Goal: Information Seeking & Learning: Learn about a topic

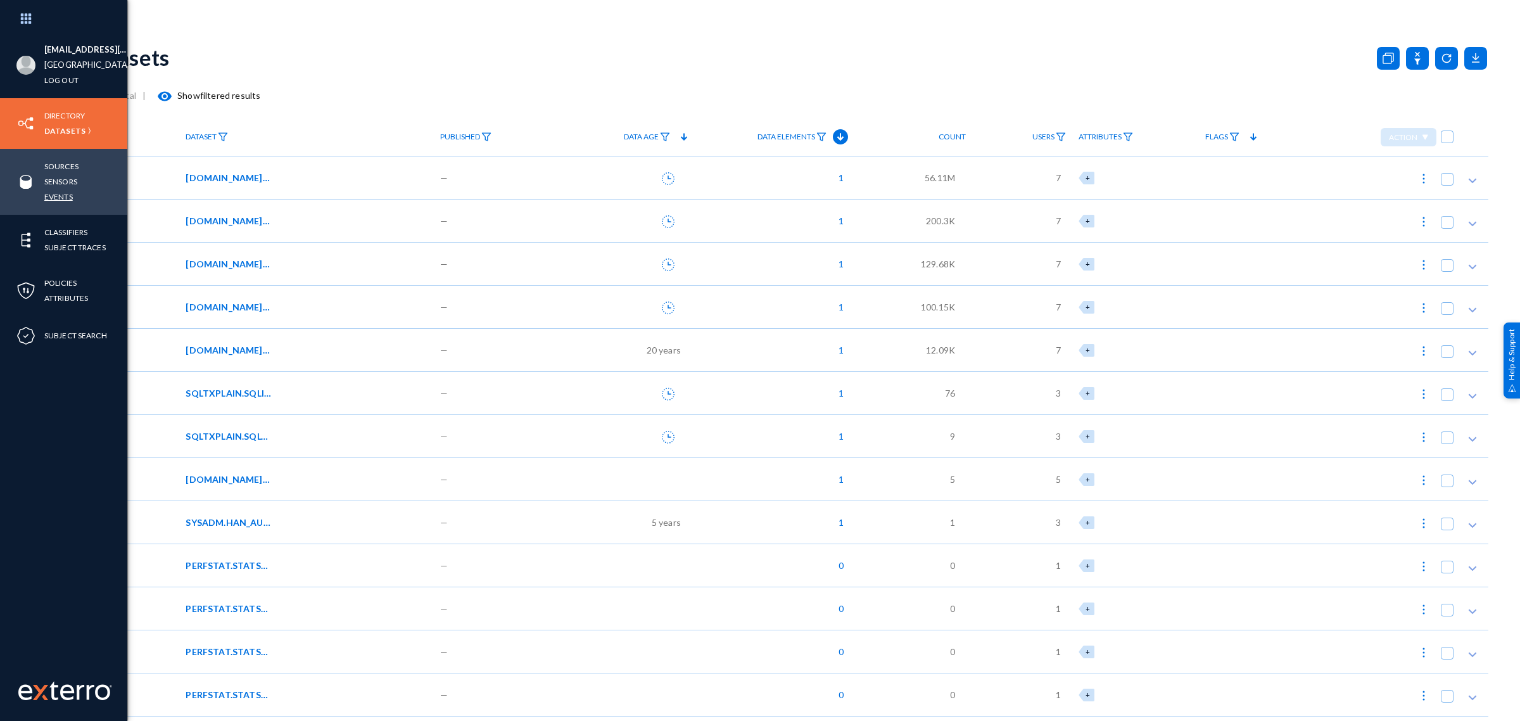
click at [49, 190] on link "Events" at bounding box center [58, 196] width 29 height 15
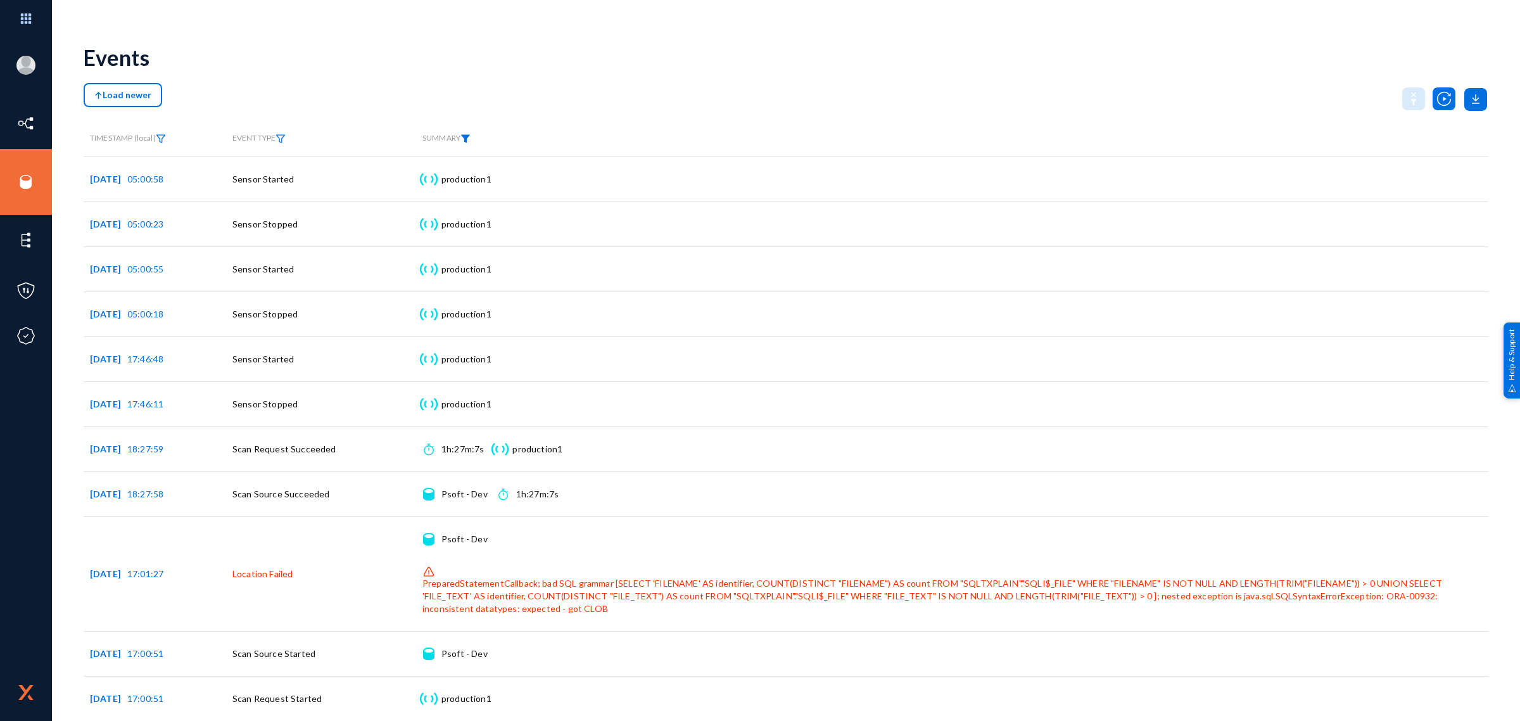
click at [467, 138] on img at bounding box center [465, 138] width 10 height 9
click at [463, 156] on div "Source" at bounding box center [490, 167] width 114 height 31
click at [483, 231] on span "Psoft - Dev" at bounding box center [533, 230] width 182 height 23
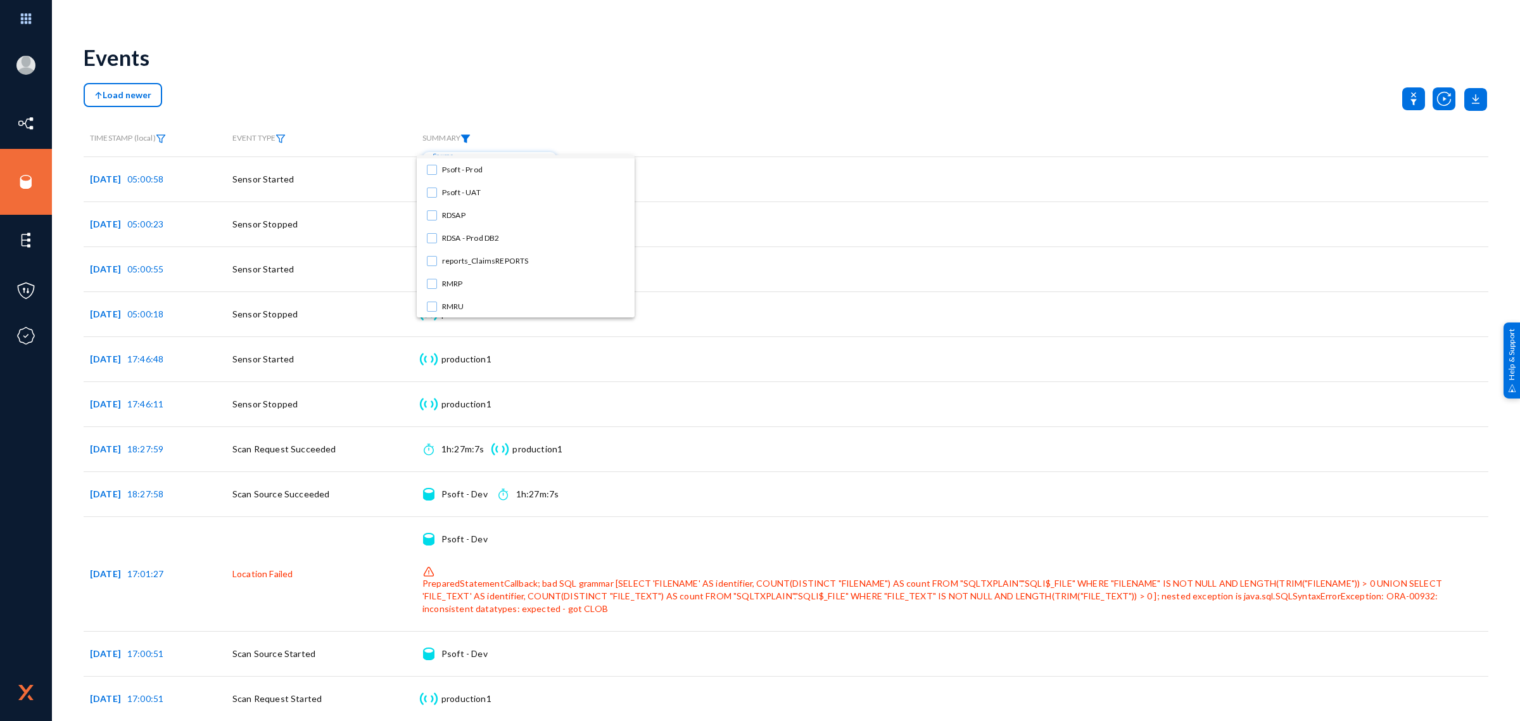
click at [523, 120] on div at bounding box center [760, 360] width 1520 height 721
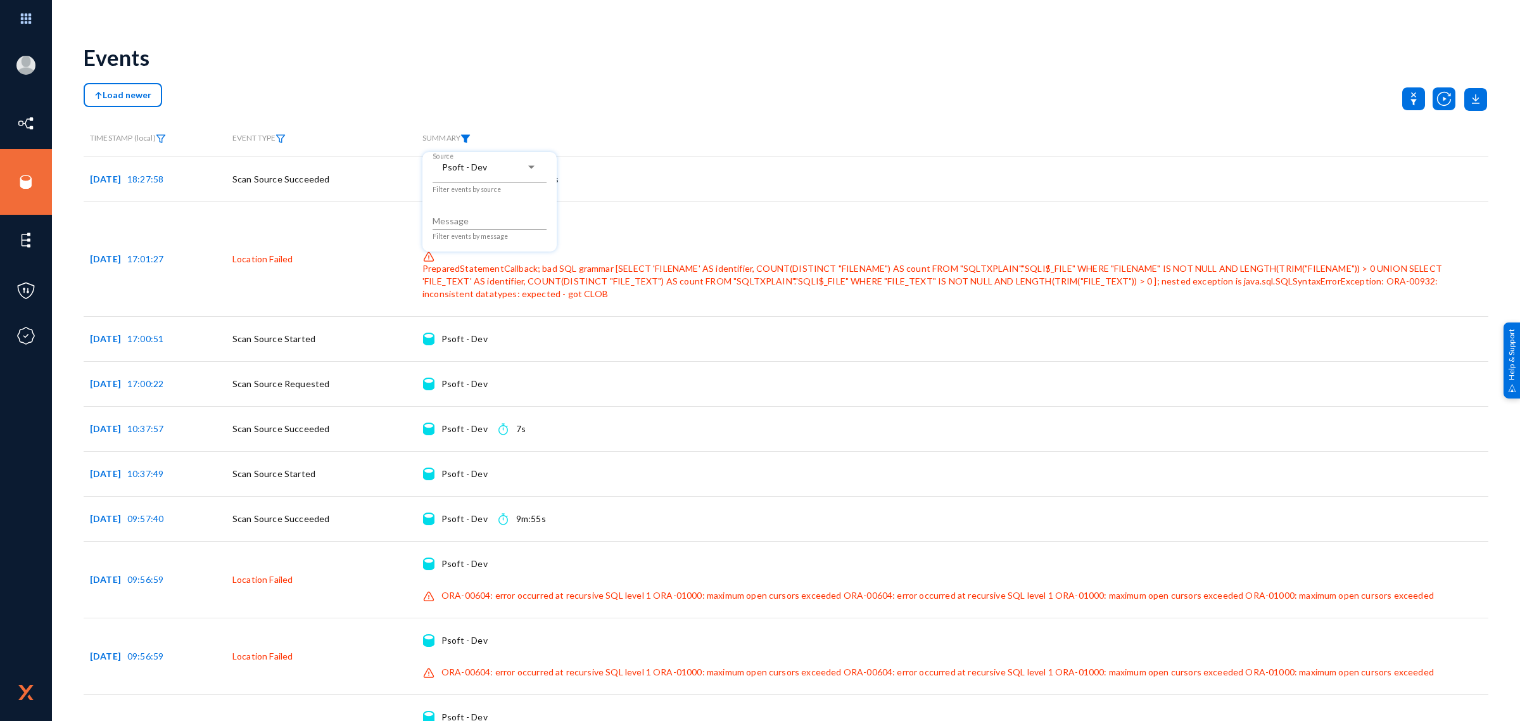
click at [523, 120] on div at bounding box center [760, 360] width 1520 height 721
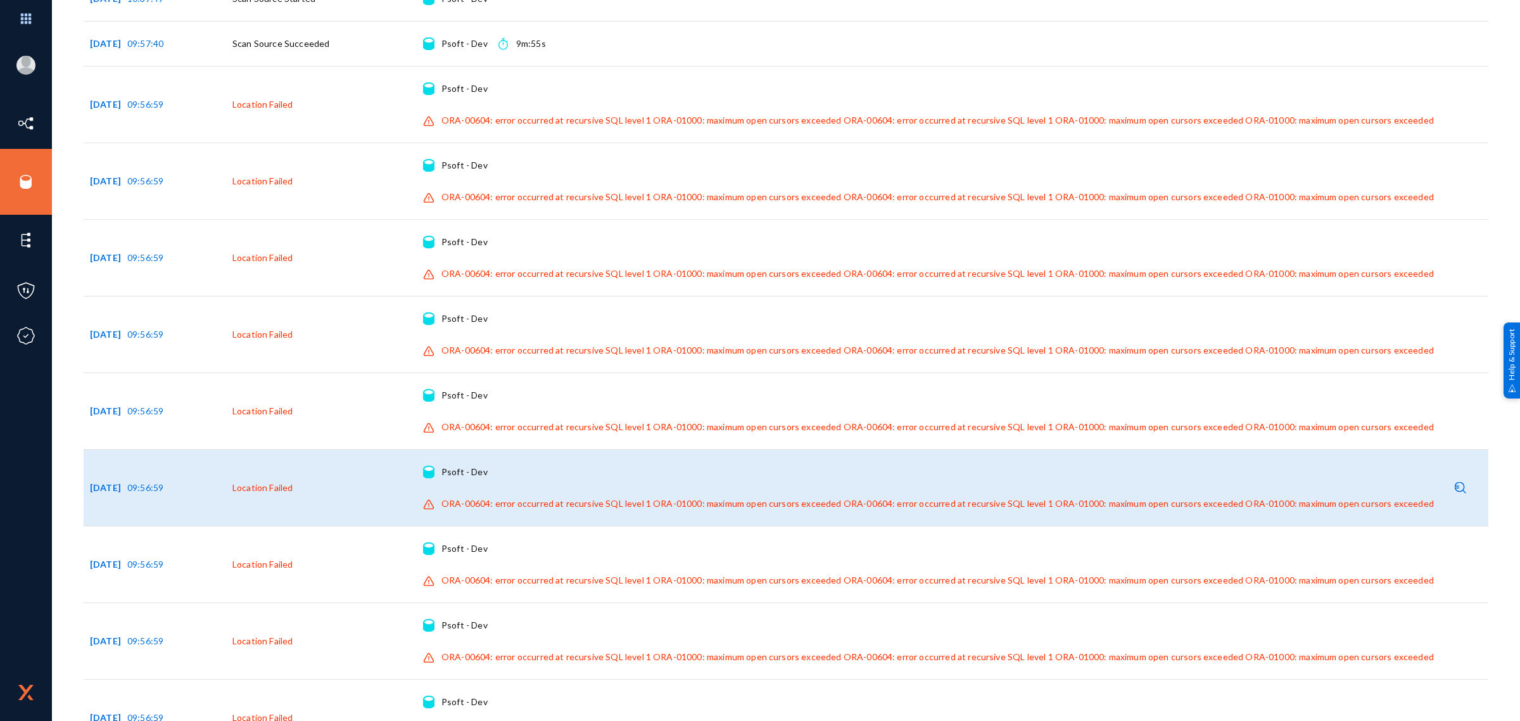
scroll to position [0, 0]
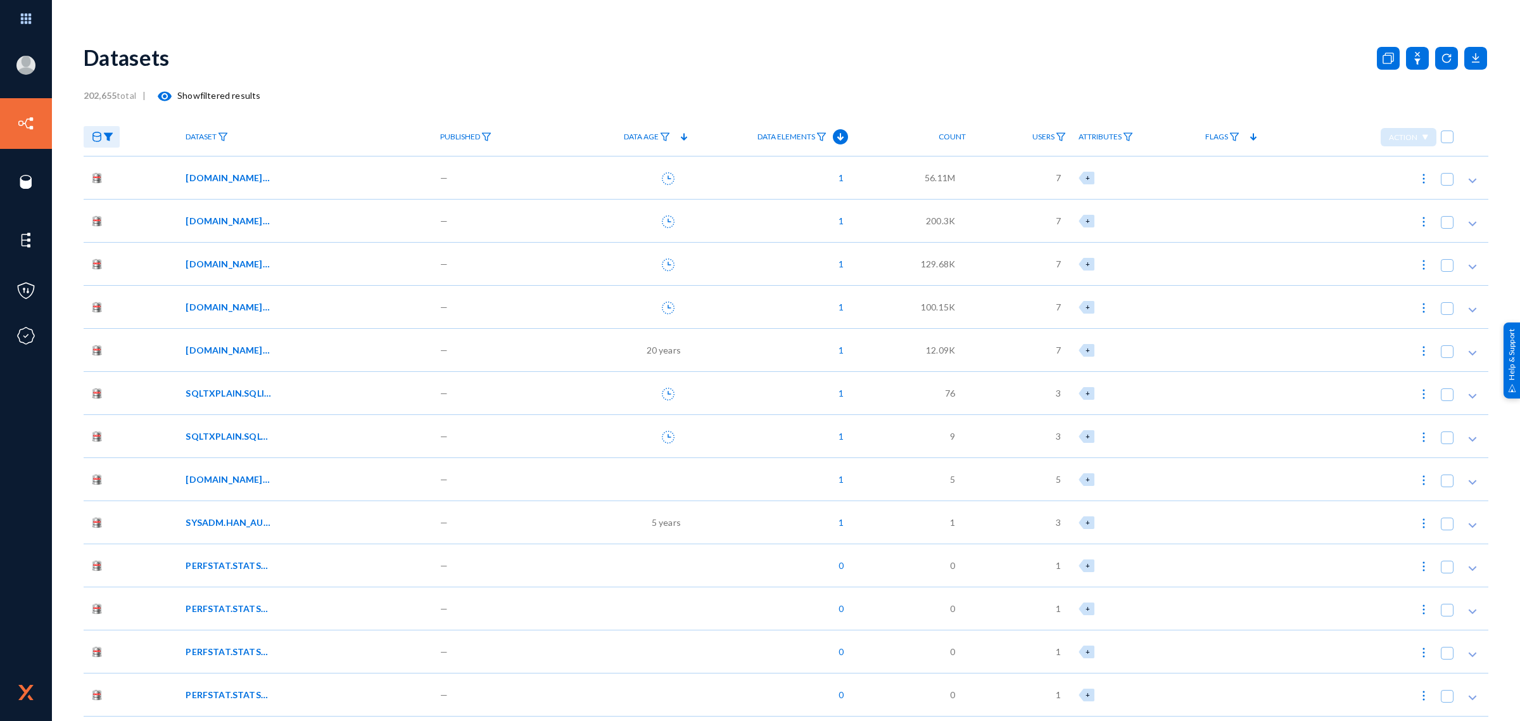
click at [105, 135] on img at bounding box center [108, 136] width 10 height 9
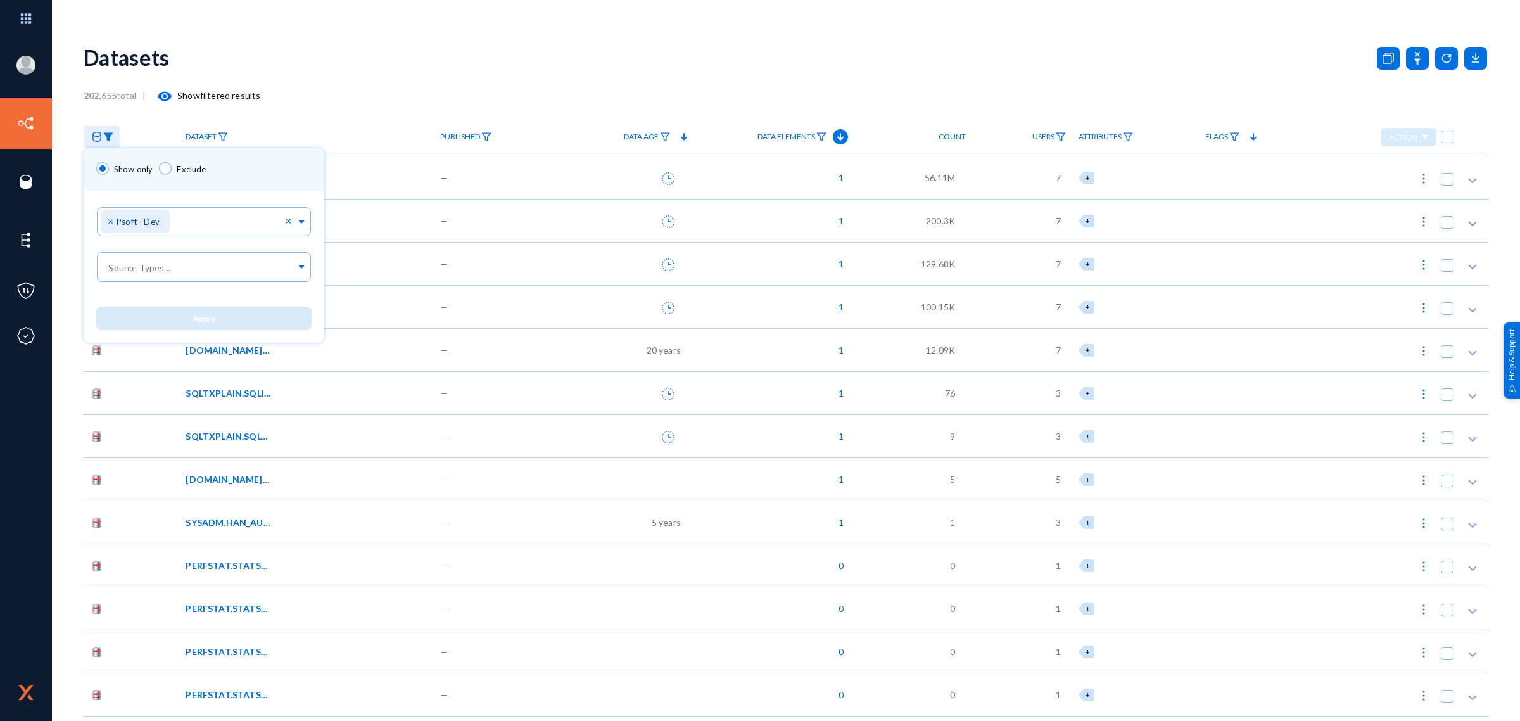
click at [414, 73] on div at bounding box center [760, 360] width 1520 height 721
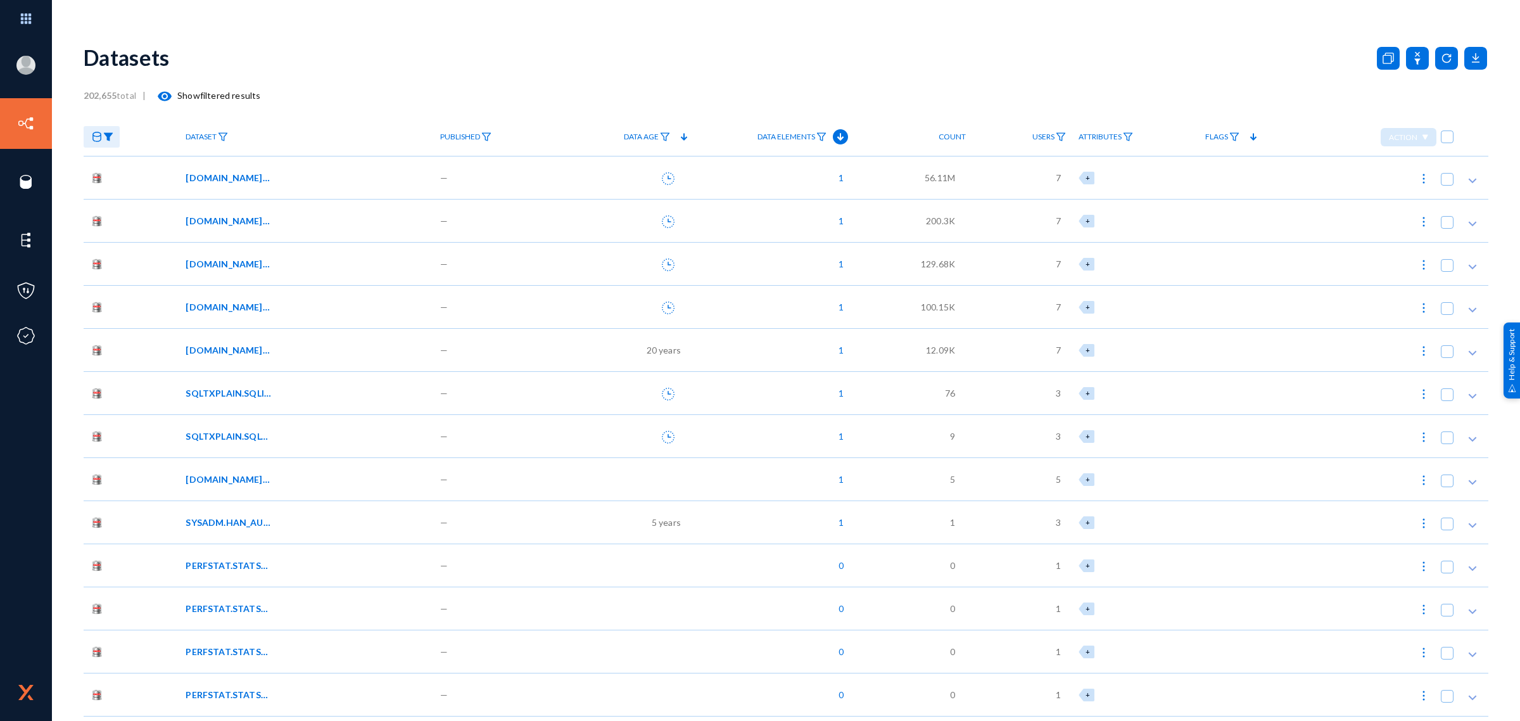
click at [390, 177] on div "[DOMAIN_NAME]_AA_TMP_VNDR_DUP" at bounding box center [304, 177] width 237 height 13
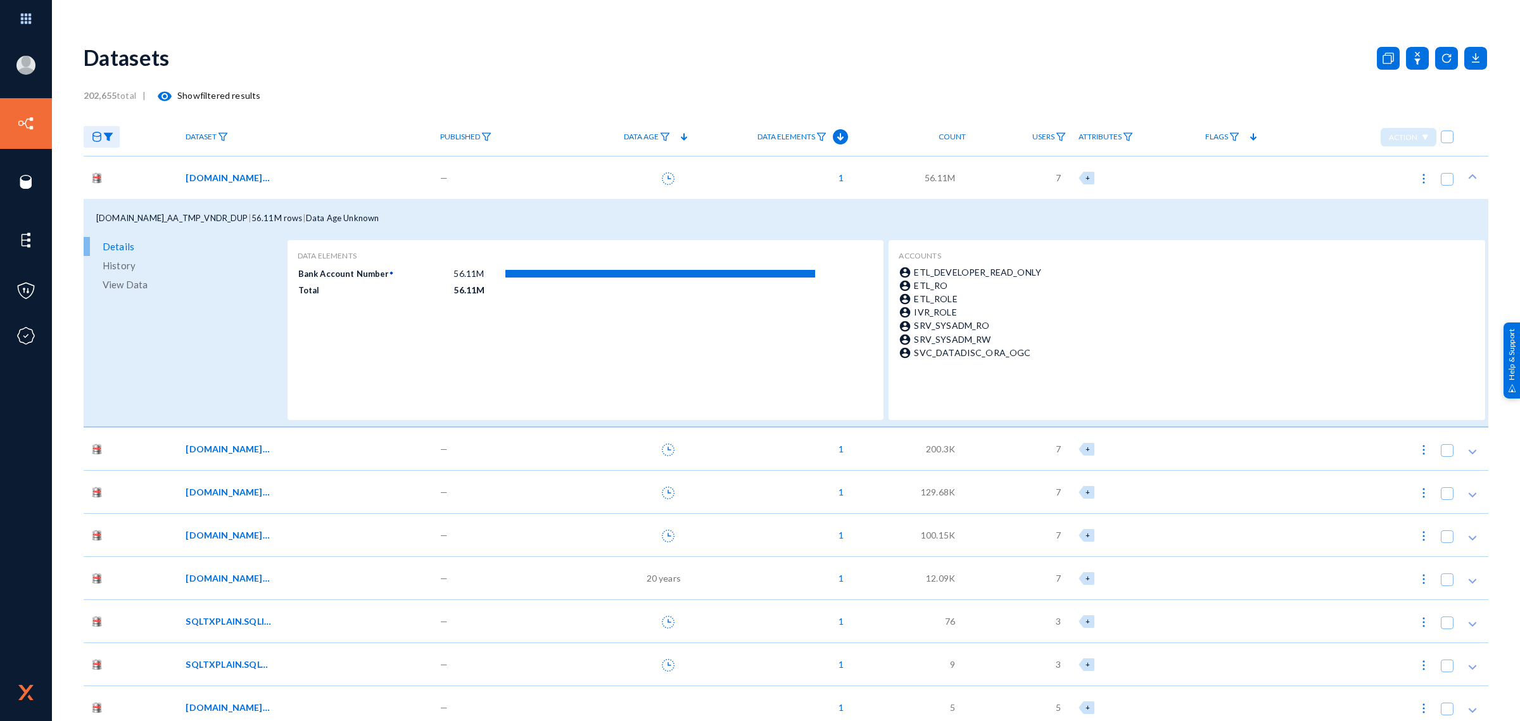
click at [132, 282] on span "View Data" at bounding box center [125, 284] width 45 height 19
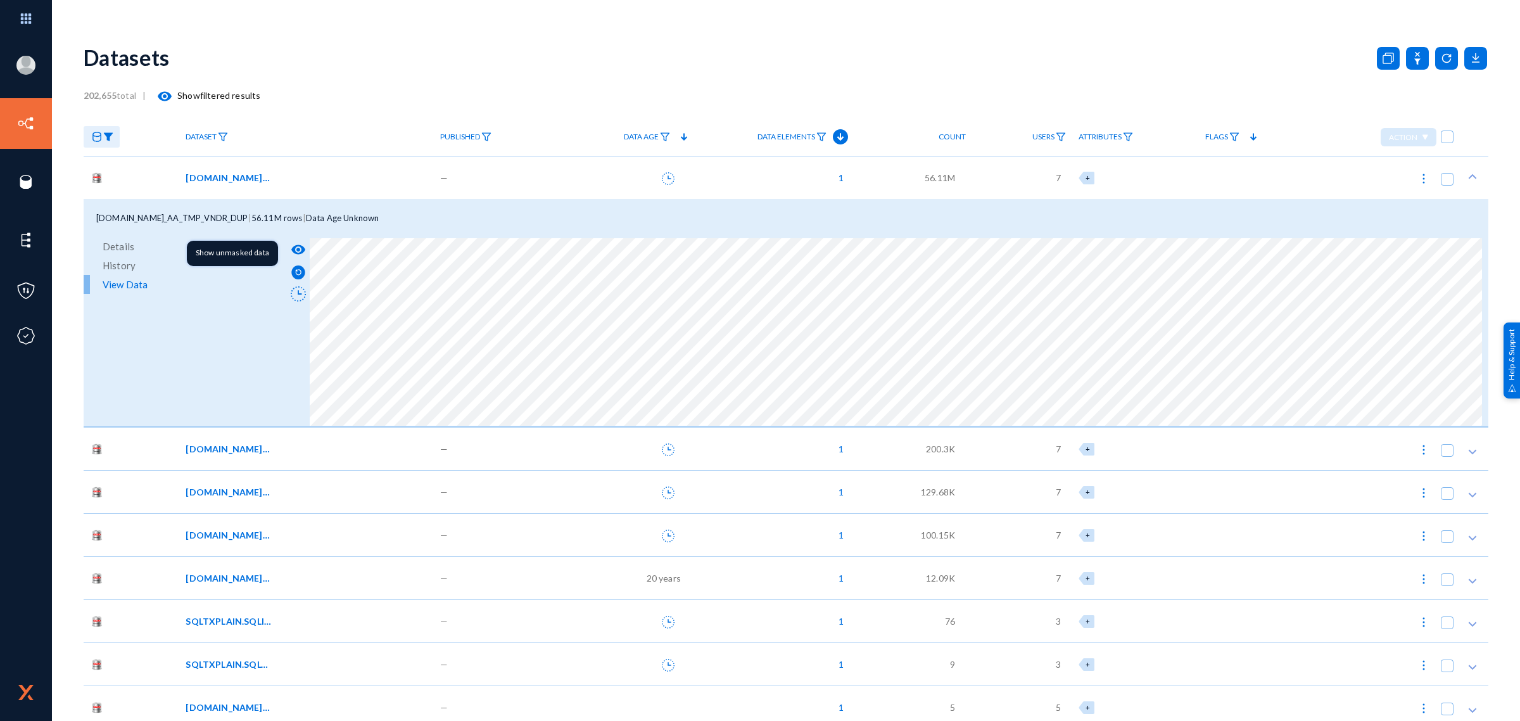
click at [295, 251] on mat-icon "visibility" at bounding box center [298, 249] width 15 height 15
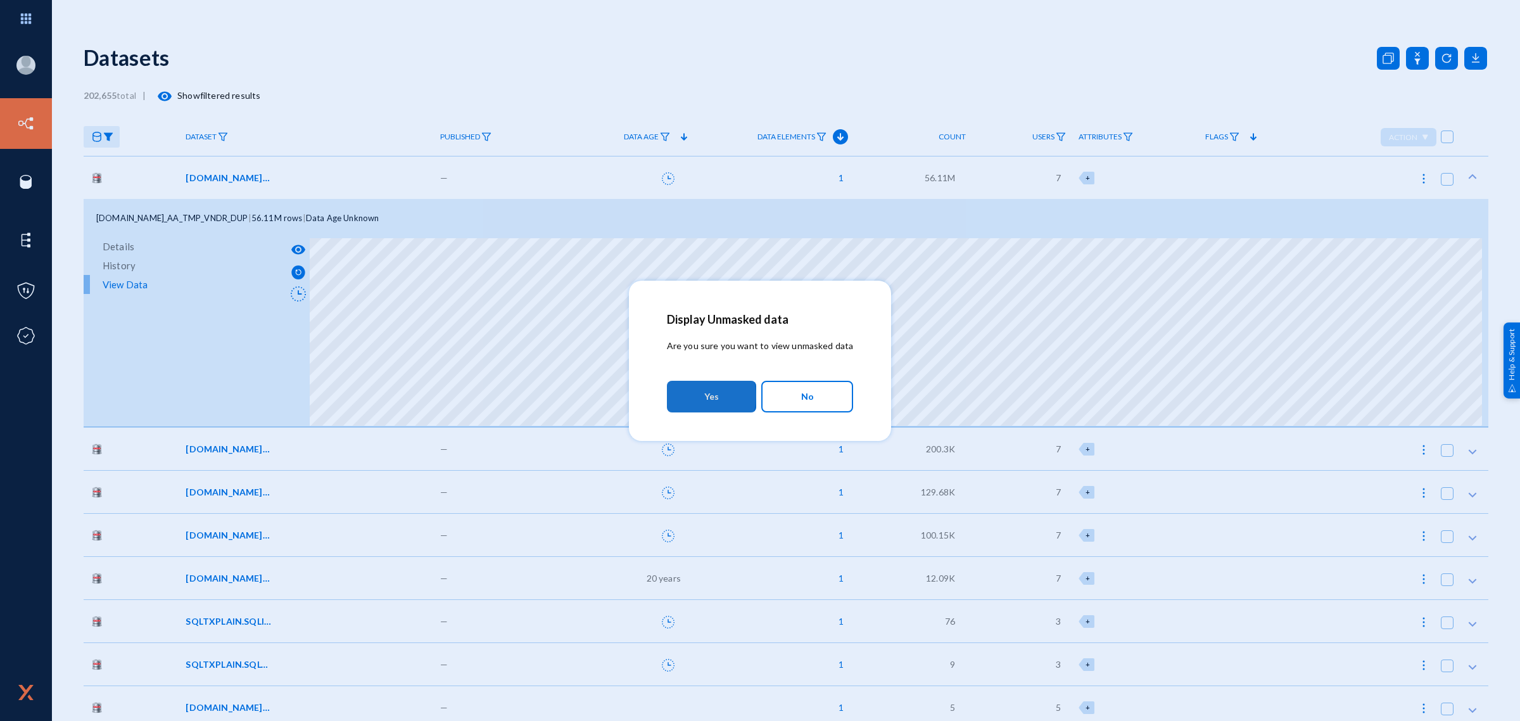
click at [707, 396] on span "Yes" at bounding box center [711, 396] width 15 height 23
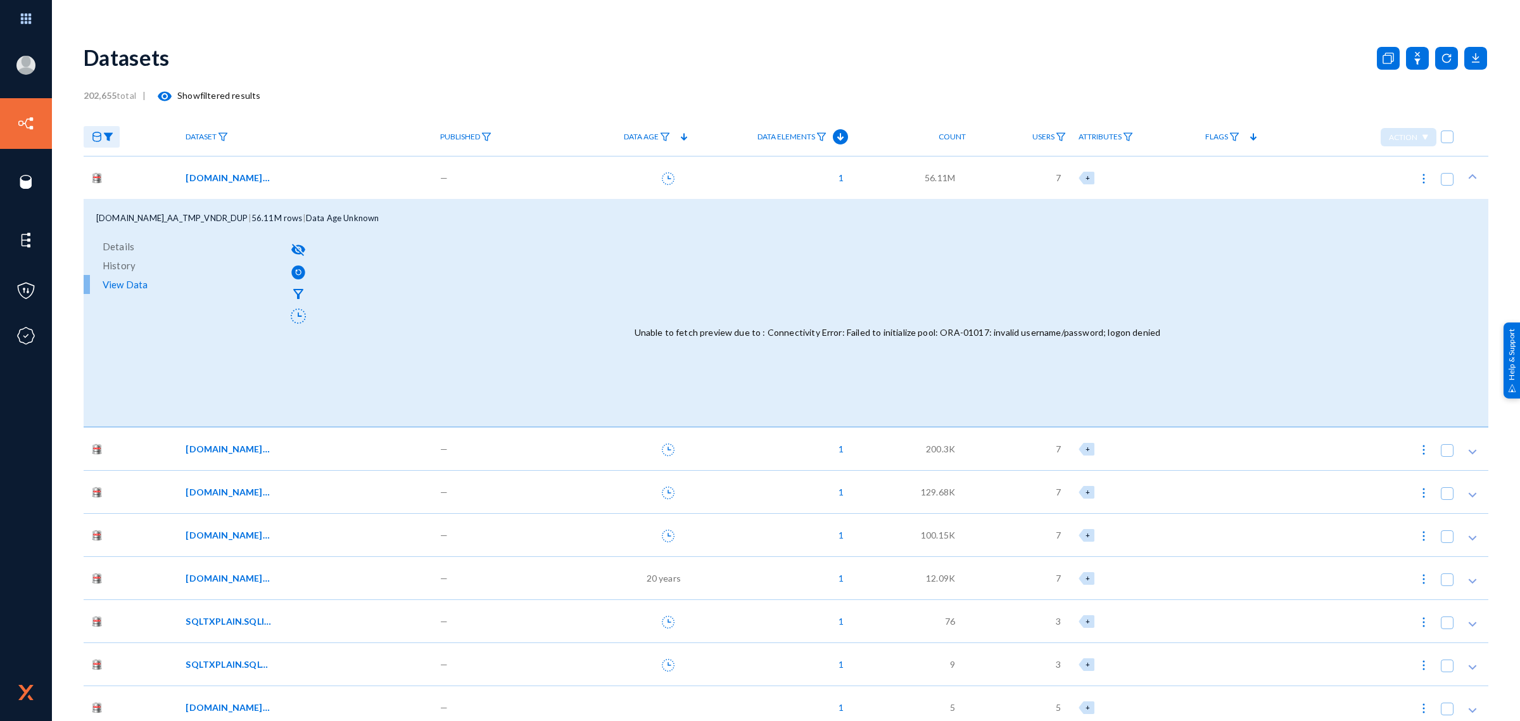
click at [371, 172] on div "[DOMAIN_NAME]_AA_TMP_VNDR_DUP" at bounding box center [304, 177] width 237 height 13
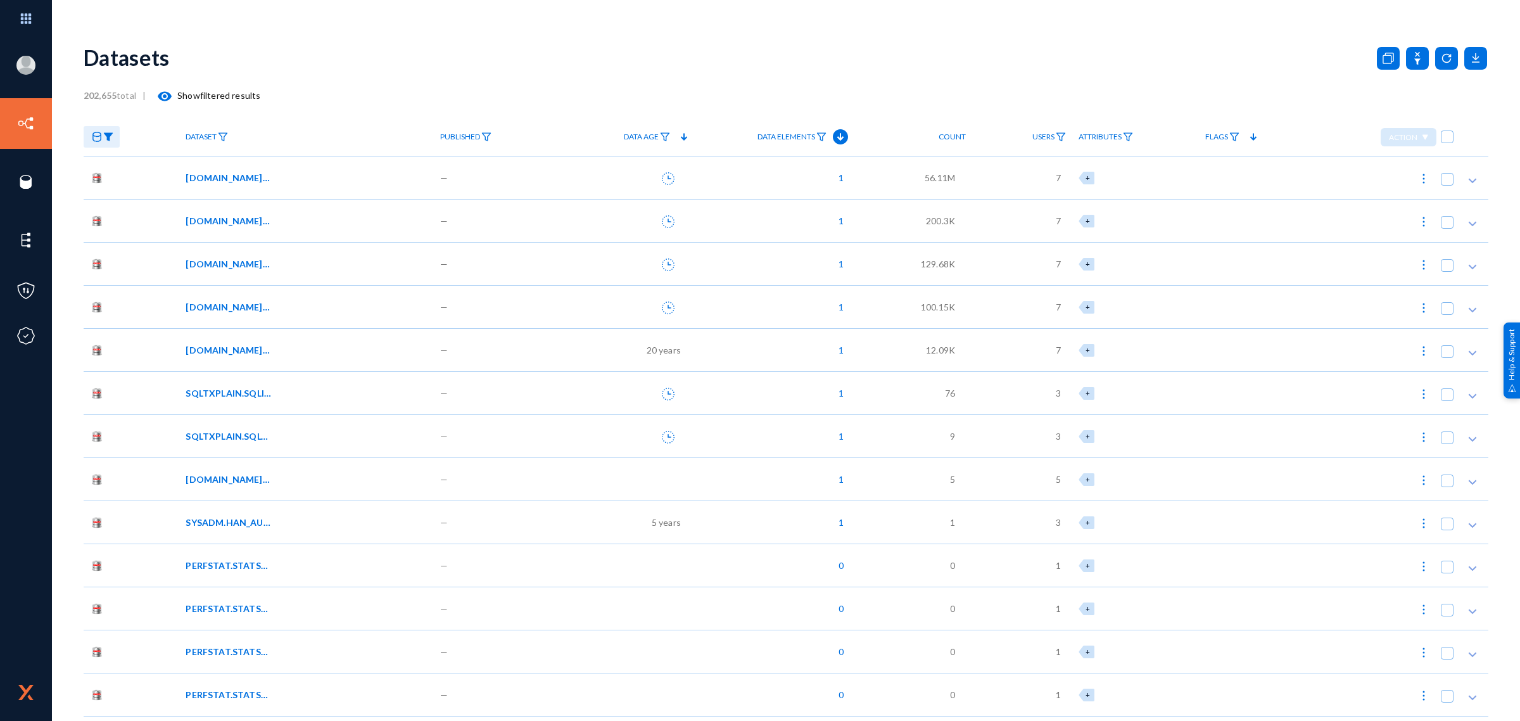
click at [268, 220] on span "[DOMAIN_NAME]_AA_TMP_VNDR_PAY" at bounding box center [229, 220] width 86 height 13
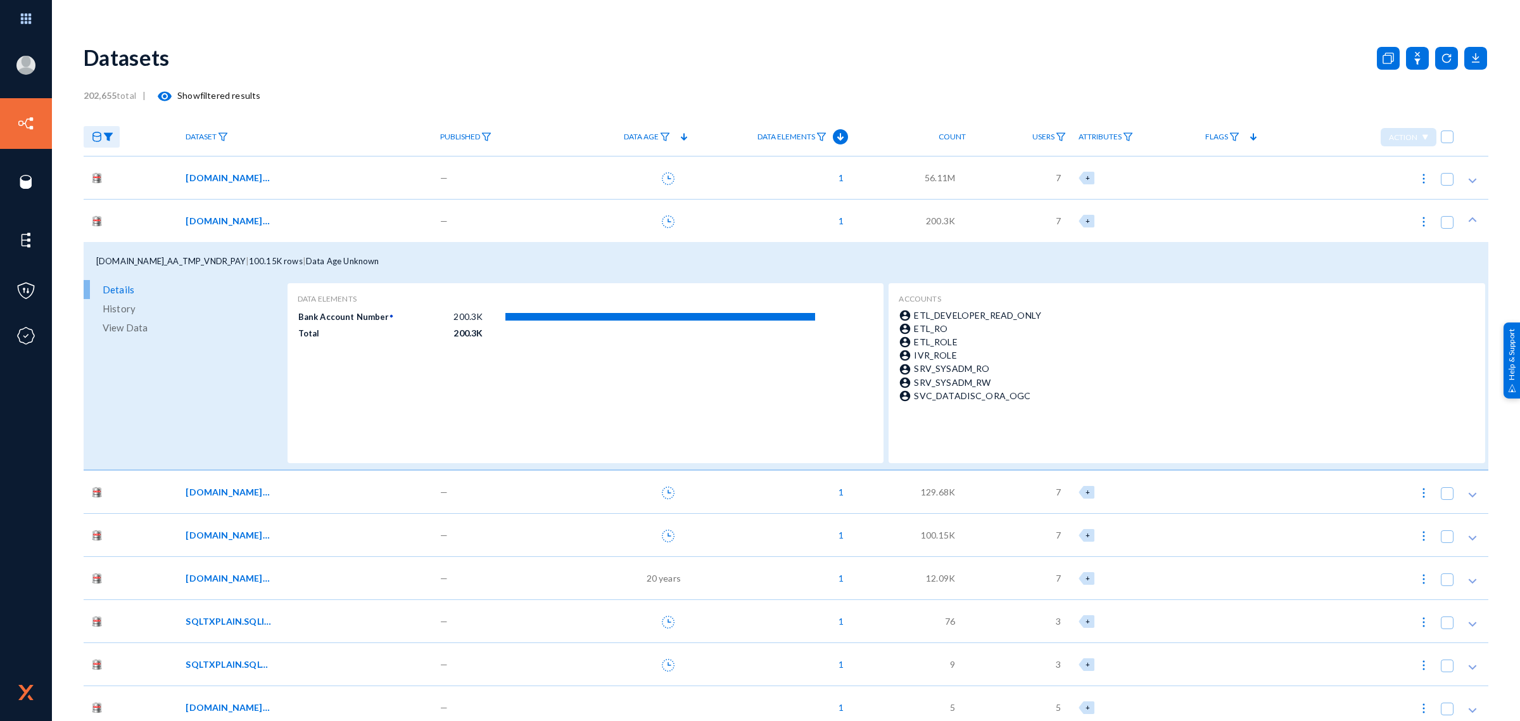
click at [113, 330] on span "View Data" at bounding box center [125, 327] width 45 height 19
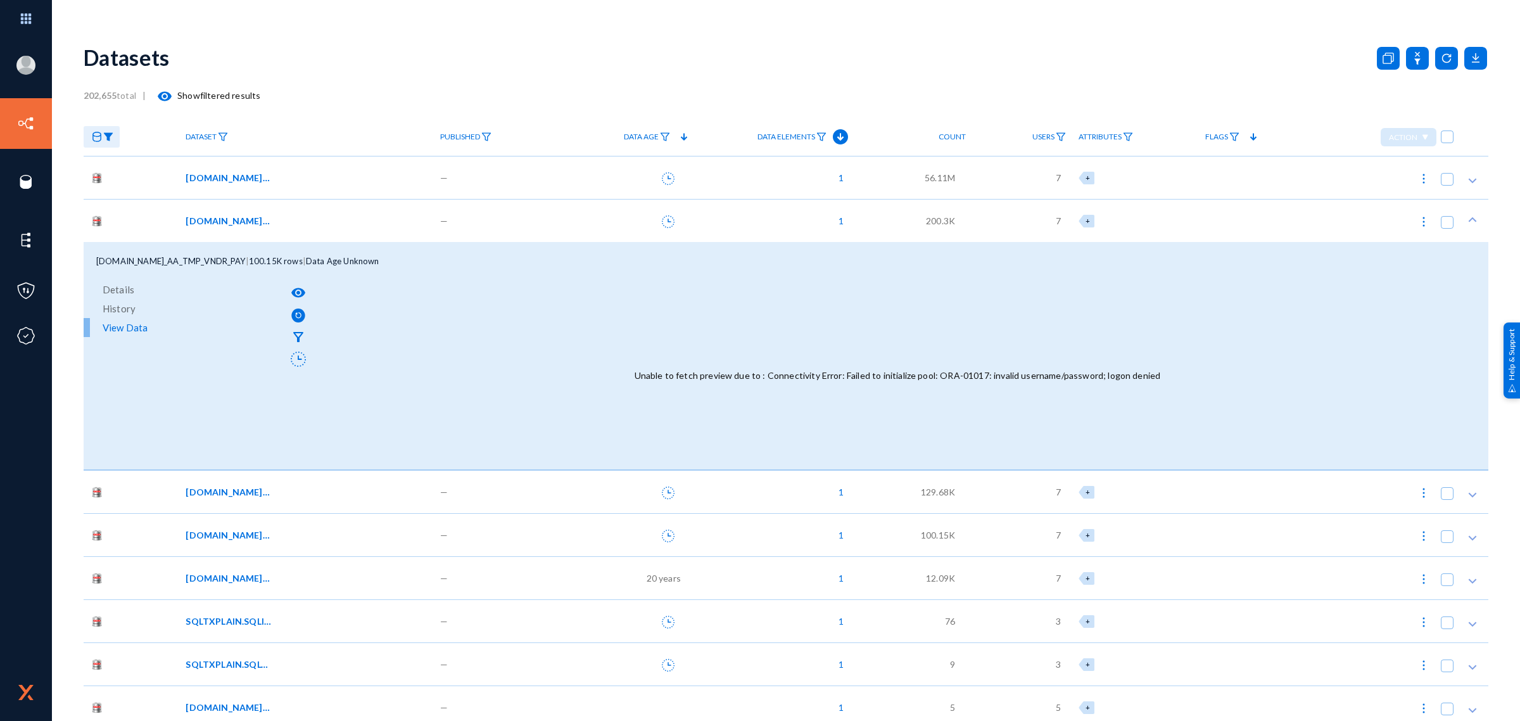
click at [378, 220] on div "[DOMAIN_NAME]_AA_TMP_VNDR_PAY" at bounding box center [304, 220] width 237 height 13
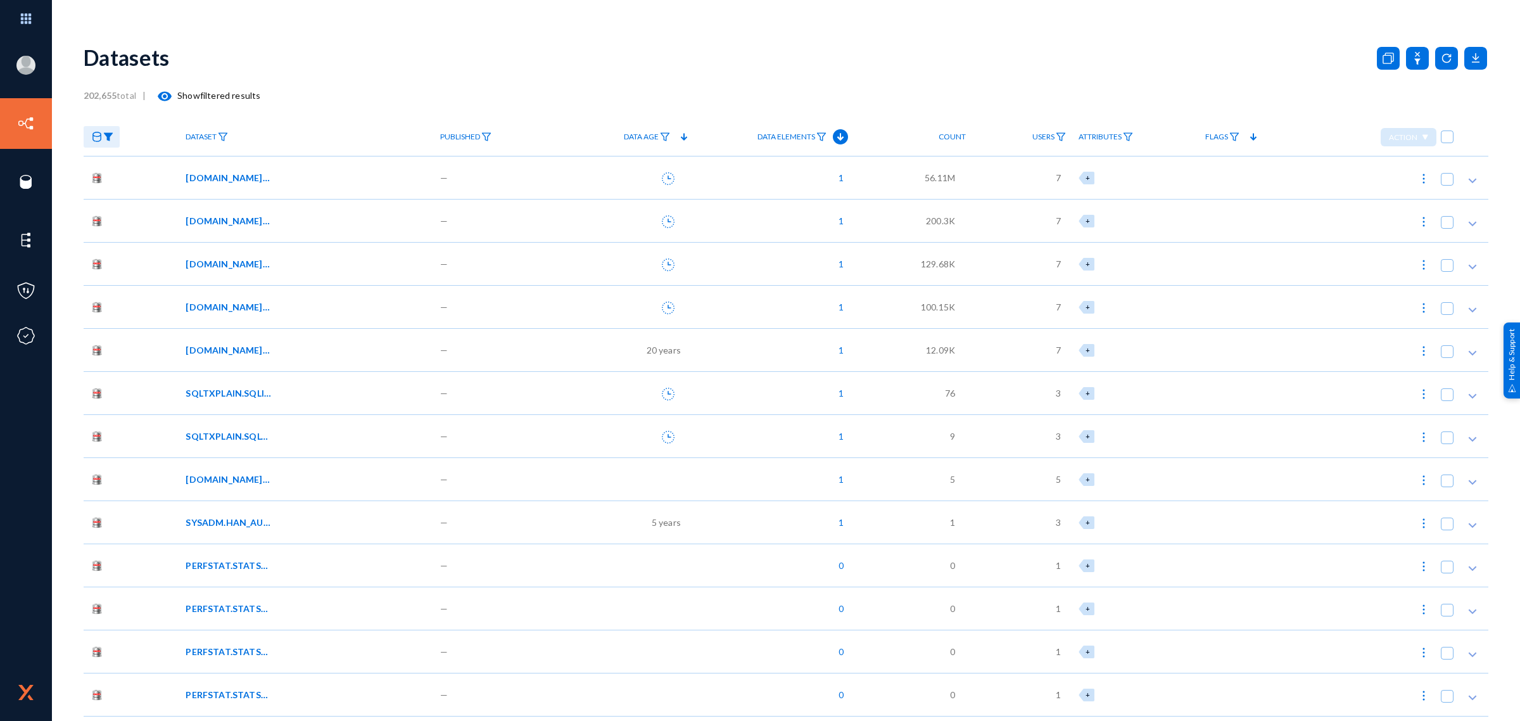
click at [355, 262] on div "[DOMAIN_NAME]_AA_TMP_VNDR_BNK" at bounding box center [304, 263] width 237 height 13
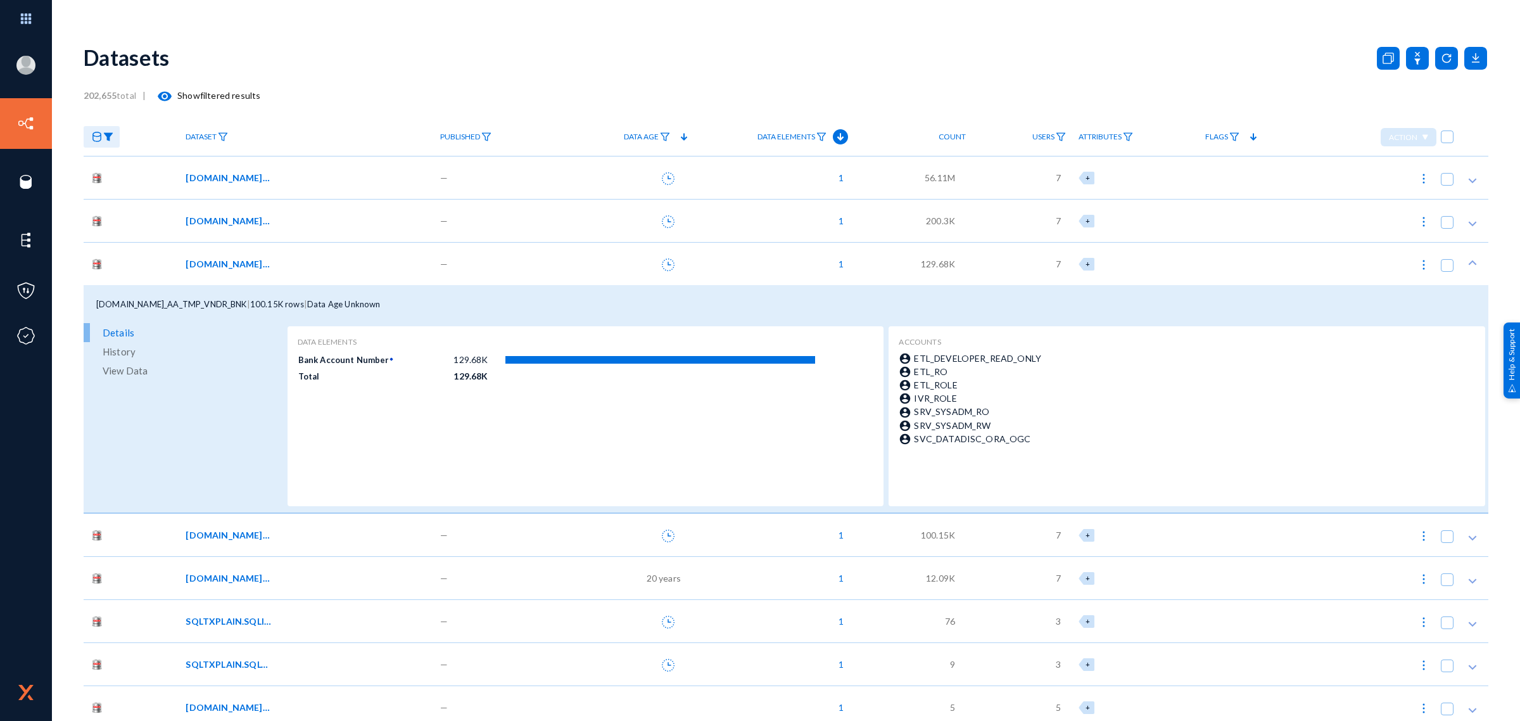
click at [127, 368] on span "View Data" at bounding box center [125, 370] width 45 height 19
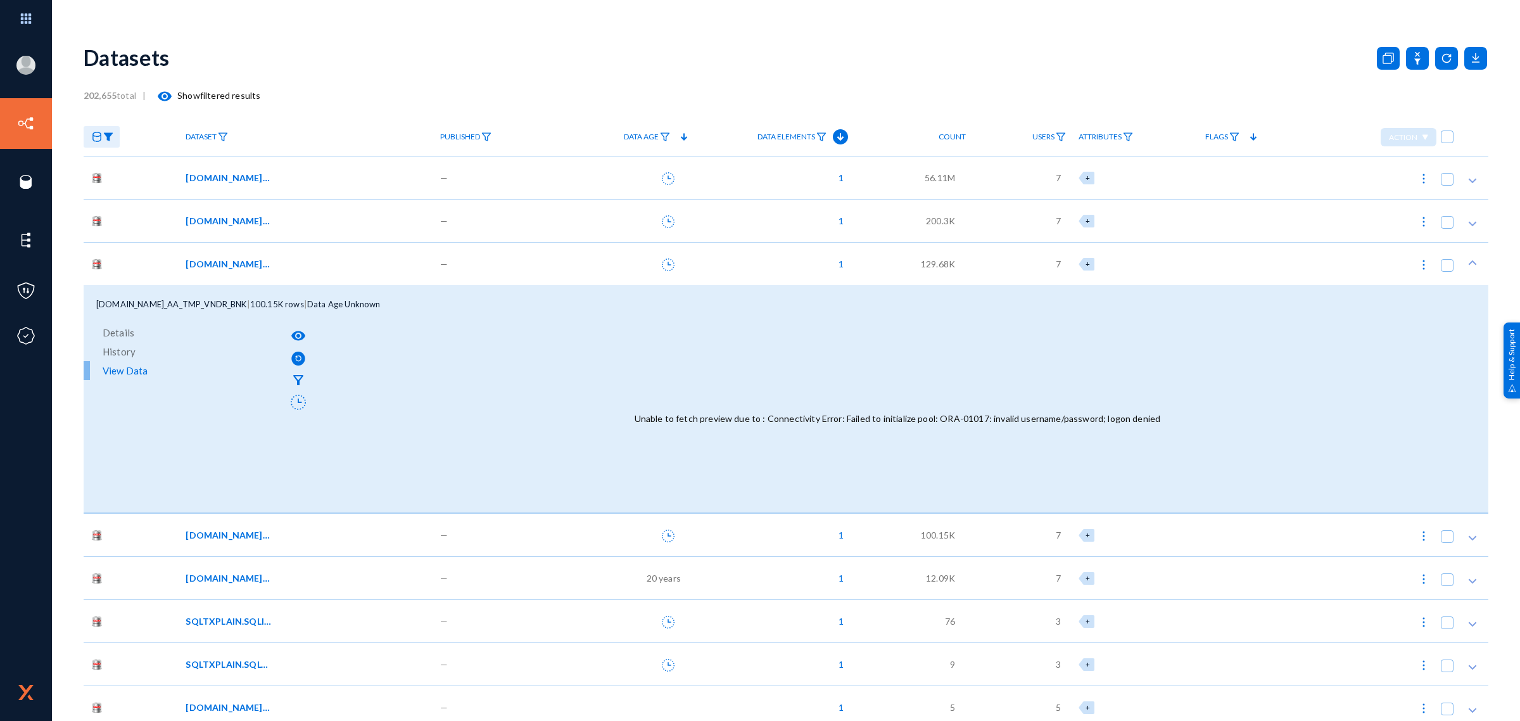
click at [321, 273] on div "[DOMAIN_NAME]_AA_TMP_VNDR_BNK" at bounding box center [306, 263] width 254 height 43
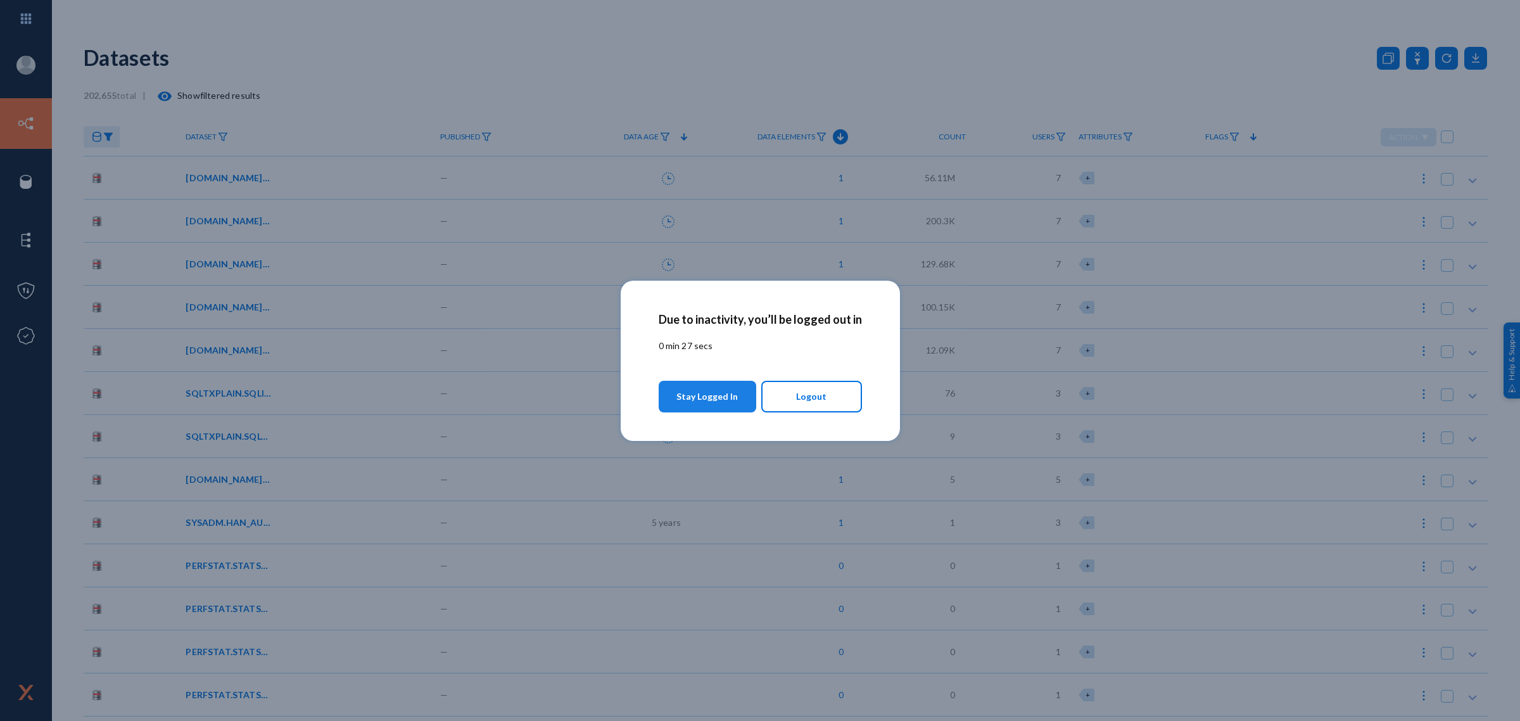
click at [694, 391] on span "Stay Logged In" at bounding box center [706, 396] width 61 height 23
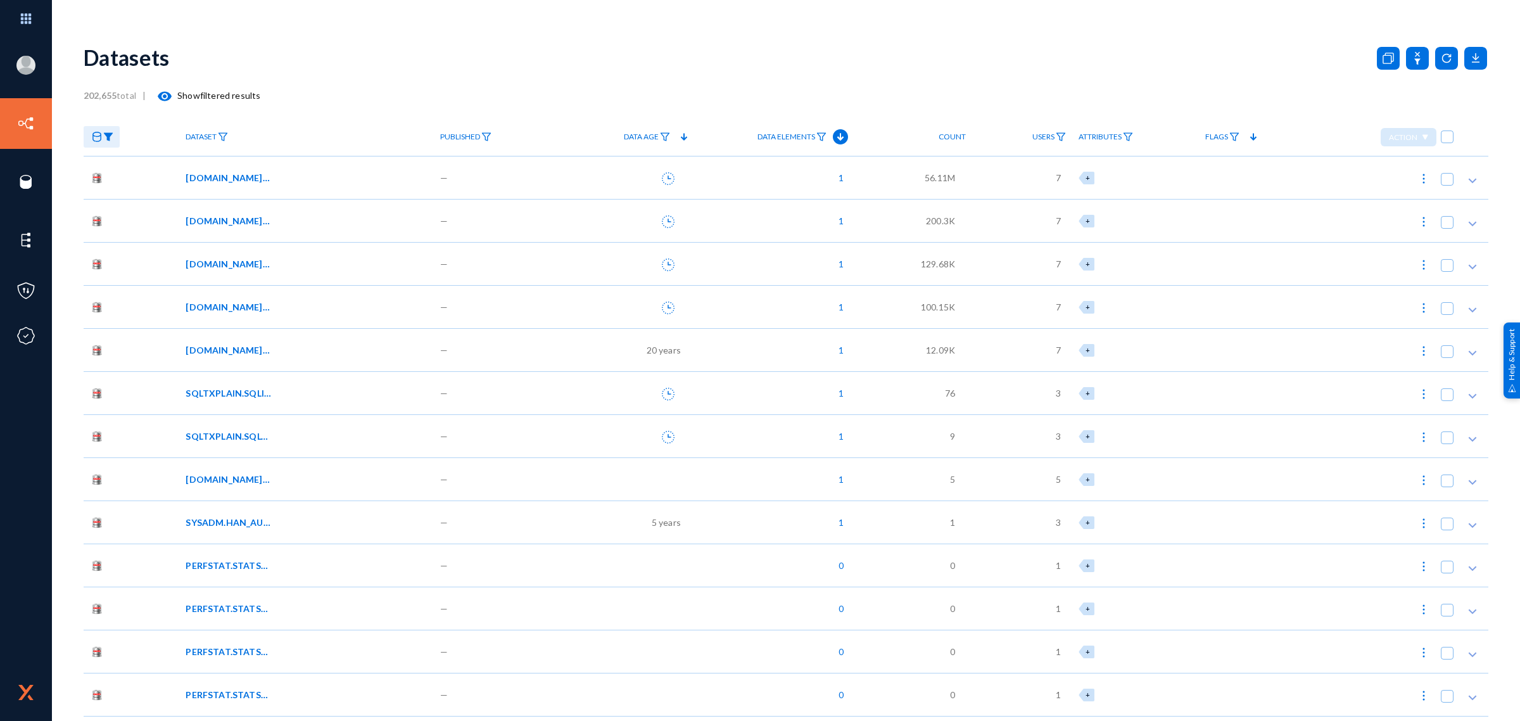
click at [350, 395] on div "SQLTXPLAIN.SQLI$_FILE" at bounding box center [304, 392] width 237 height 13
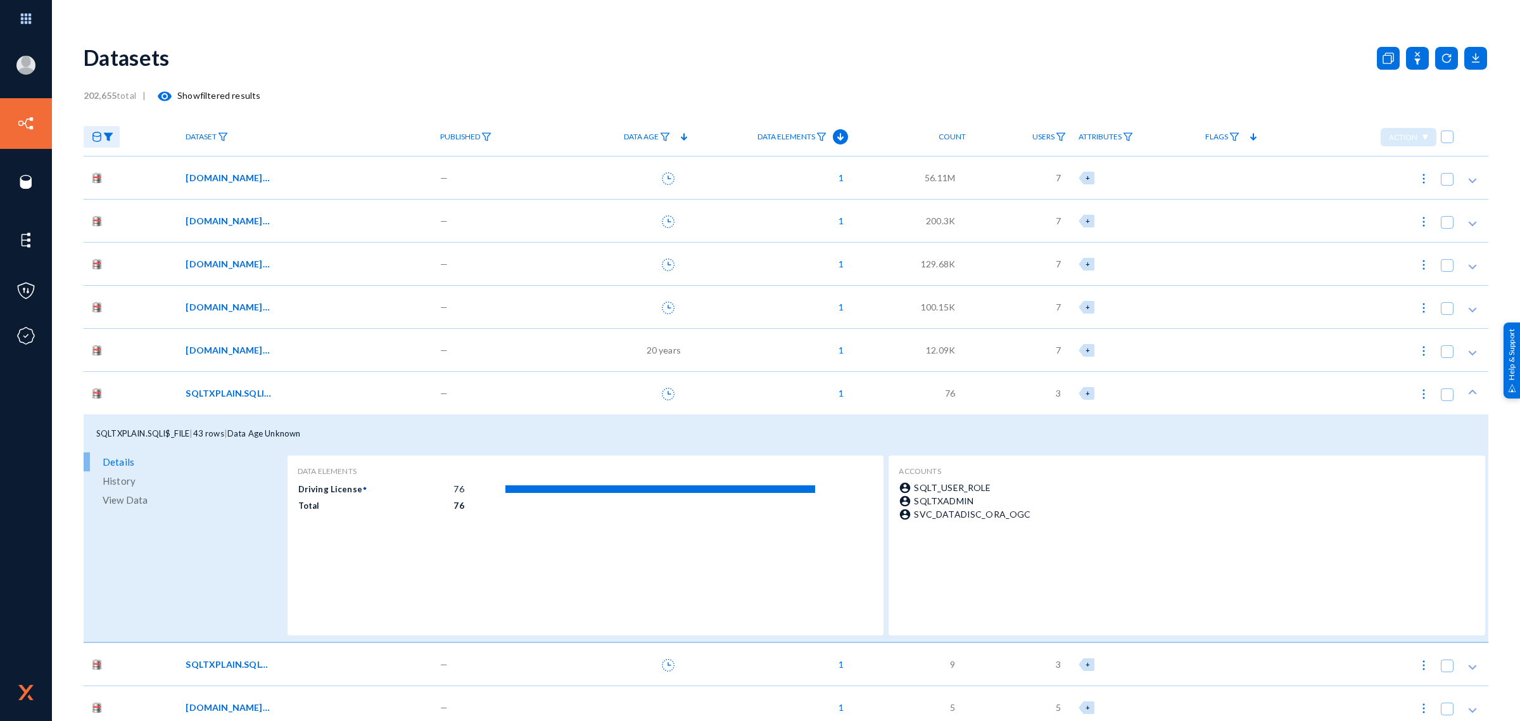
click at [103, 495] on span "View Data" at bounding box center [125, 499] width 45 height 19
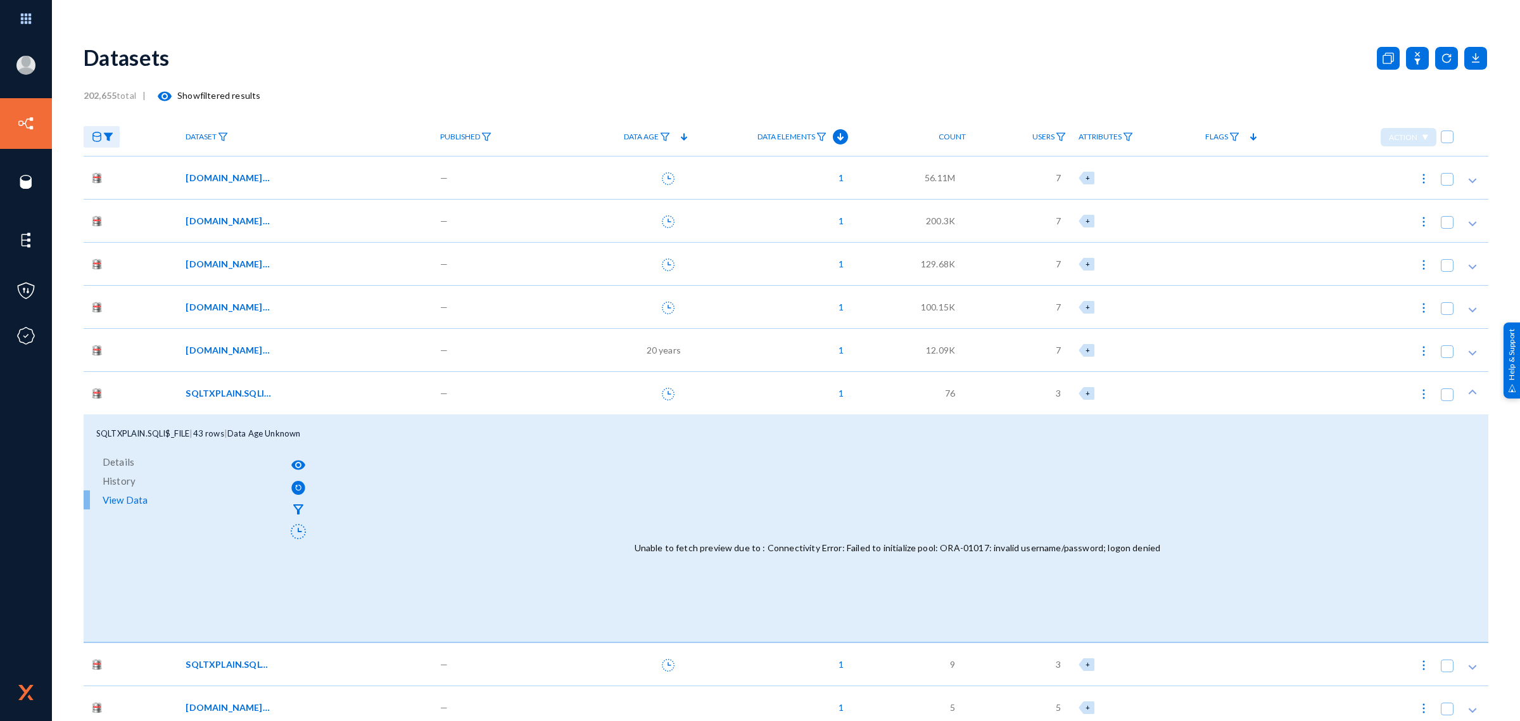
click at [325, 391] on div "SQLTXPLAIN.SQLI$_FILE" at bounding box center [304, 392] width 237 height 13
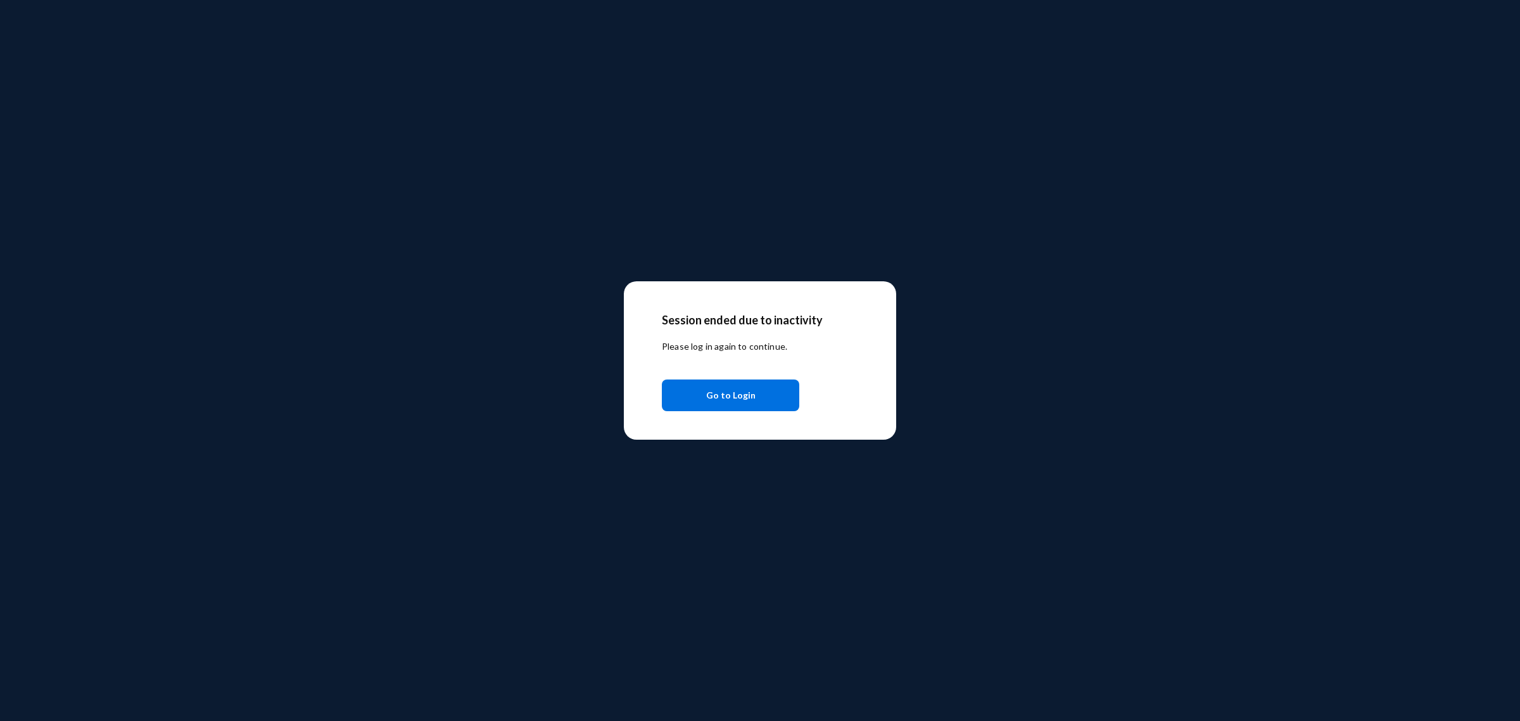
click at [737, 393] on span "Go to Login" at bounding box center [730, 395] width 49 height 23
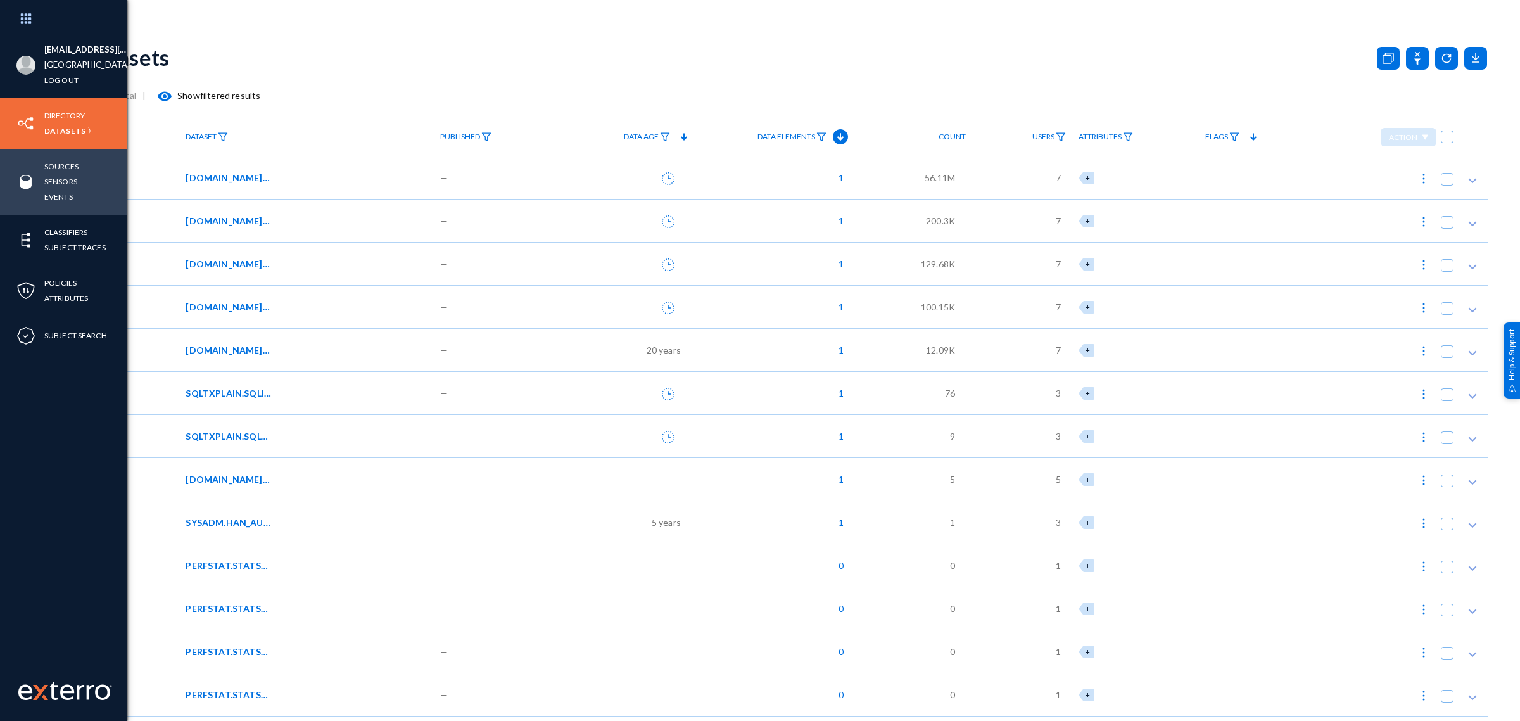
click at [51, 165] on link "Sources" at bounding box center [61, 166] width 34 height 15
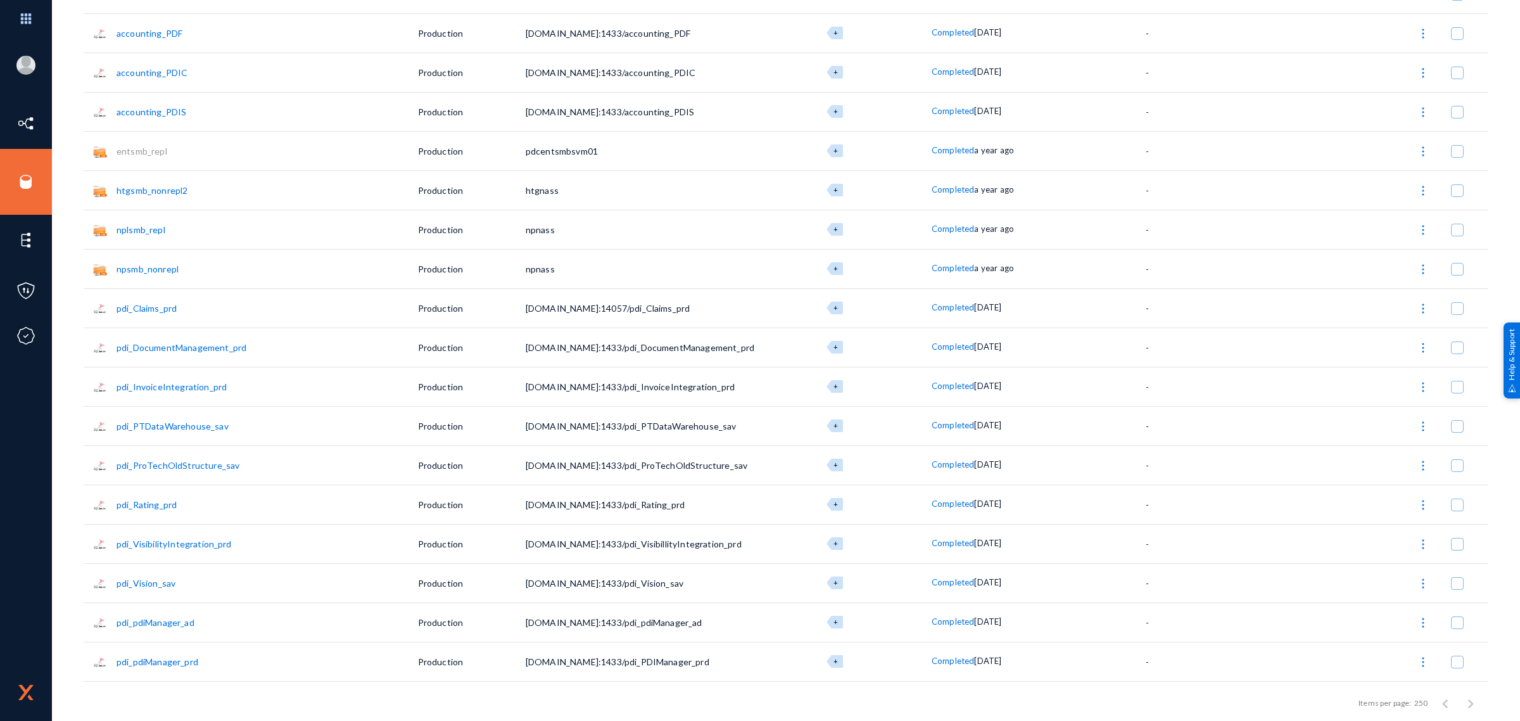
scroll to position [1318, 0]
